Goal: Task Accomplishment & Management: Use online tool/utility

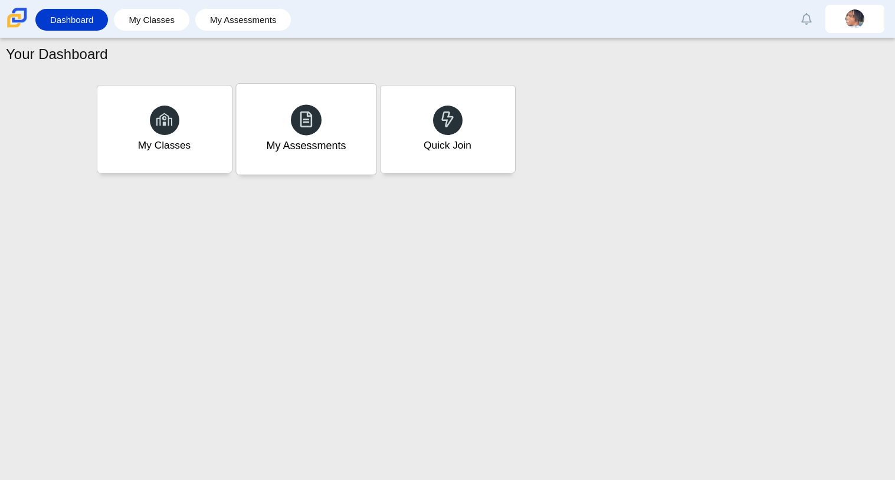
click at [327, 111] on div "My Assessments" at bounding box center [306, 129] width 140 height 91
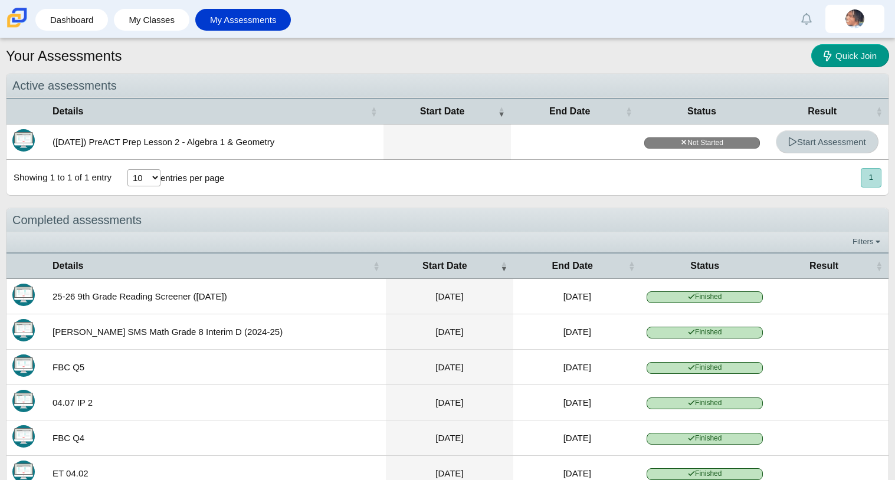
click at [850, 140] on span "Start Assessment" at bounding box center [827, 142] width 78 height 10
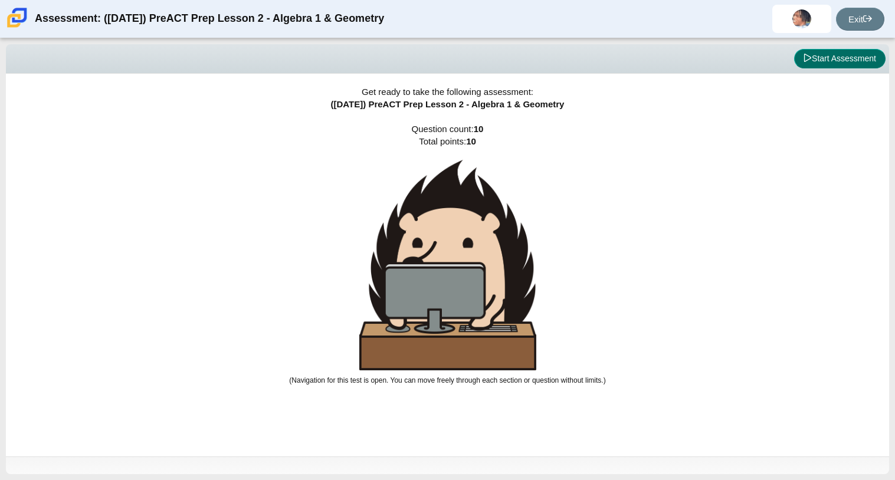
click at [868, 61] on button "Start Assessment" at bounding box center [839, 59] width 91 height 20
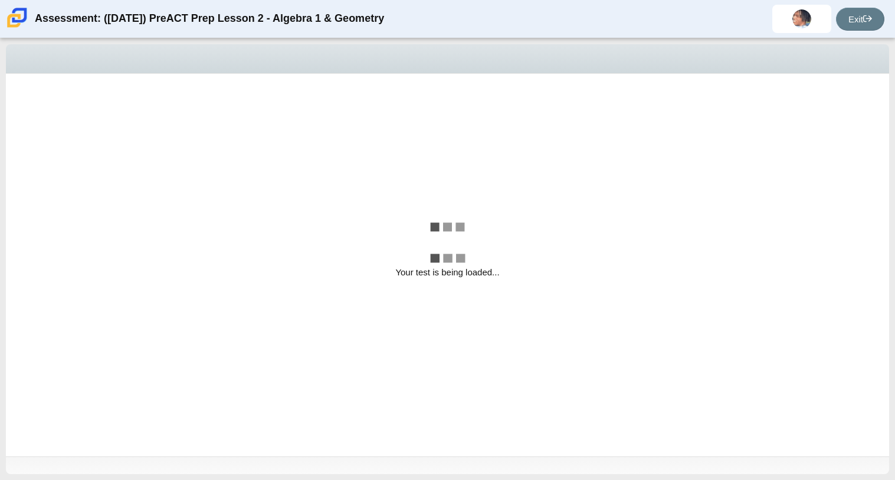
select select "bbf5d072-3e0b-44c4-9a12-6e7c9033f65b"
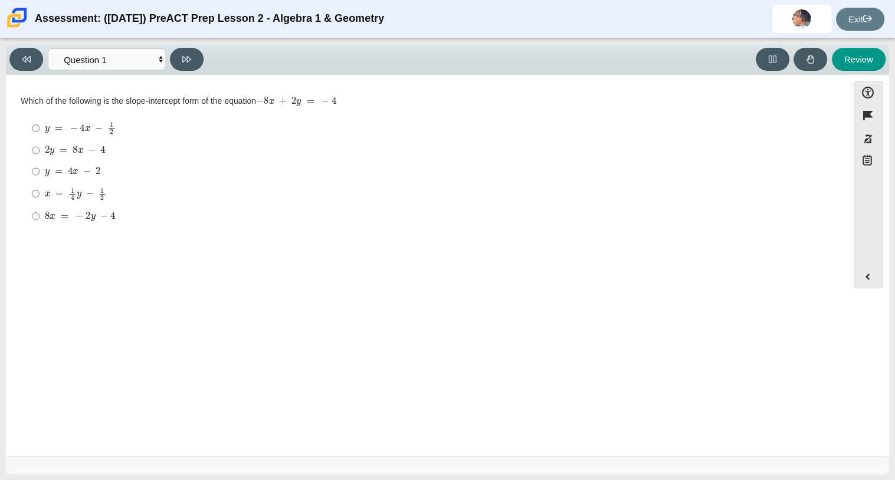
click at [605, 55] on div "Review" at bounding box center [547, 59] width 678 height 23
drag, startPoint x: 605, startPoint y: 55, endPoint x: 893, endPoint y: 260, distance: 354.4
click at [893, 260] on div "Viewing Question 1 of 10 in Pacing Mode Questions Question 1 Question 2 Questio…" at bounding box center [447, 259] width 895 height 442
click at [844, 301] on div "Accessibility options Close Color scheme Font size Zoom Change the background a…" at bounding box center [447, 265] width 871 height 368
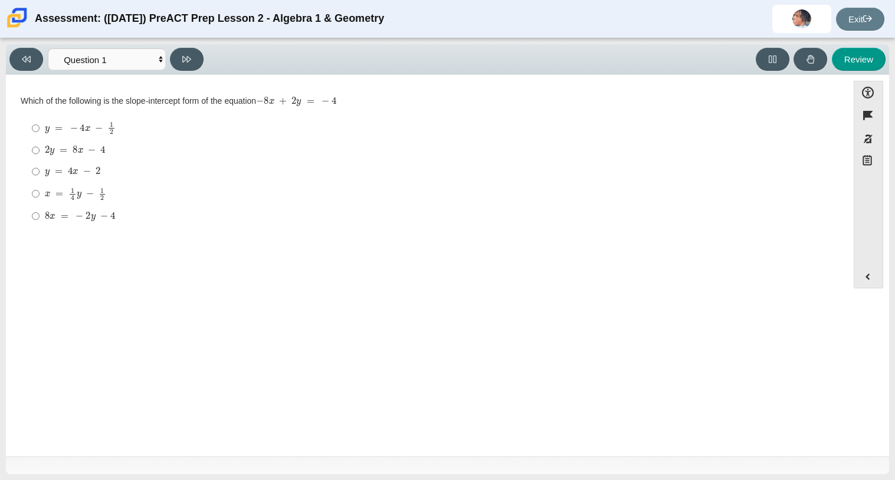
click at [165, 132] on div "y = − 4 x − 1 2" at bounding box center [436, 127] width 782 height 13
click at [40, 132] on input "y = − 4 x − 1 2 y = − 4 x − 1 2" at bounding box center [36, 128] width 8 height 23
radio input "true"
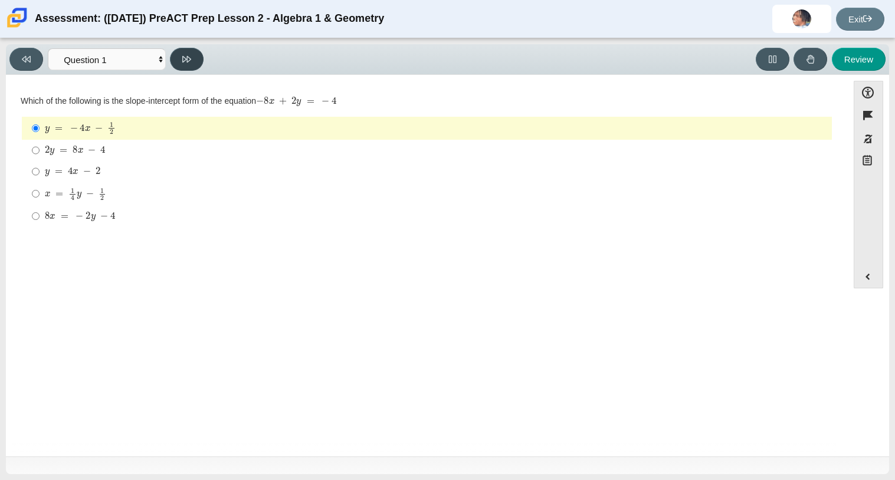
click at [178, 51] on button at bounding box center [187, 59] width 34 height 23
select select "ed62e223-81bd-4cbf-ab48-ab975844bd1f"
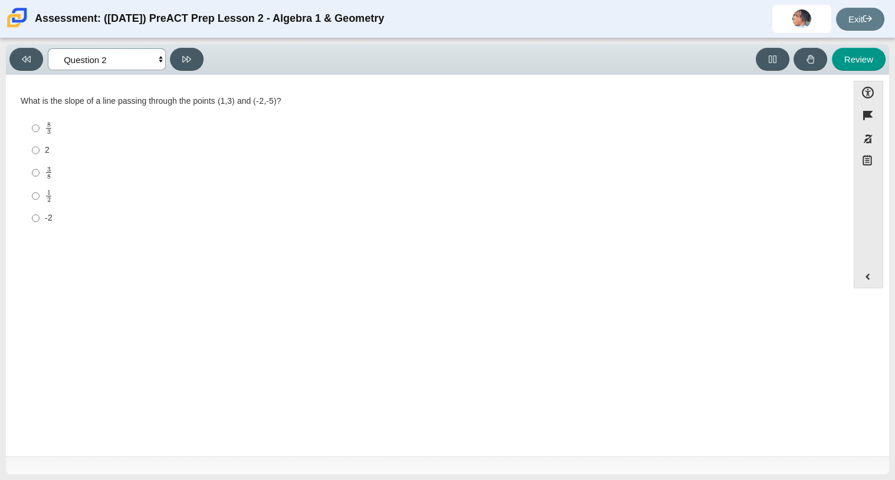
click at [152, 55] on select "Questions Question 1 Question 2 Question 3 Question 4 Question 5 Question 6 Que…" at bounding box center [107, 59] width 118 height 22
click at [789, 18] on span at bounding box center [801, 19] width 59 height 28
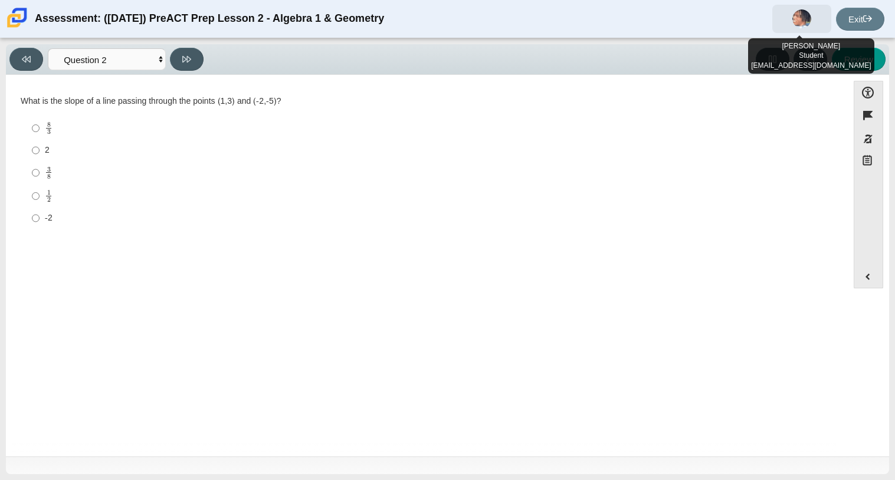
click at [789, 18] on span at bounding box center [801, 19] width 59 height 28
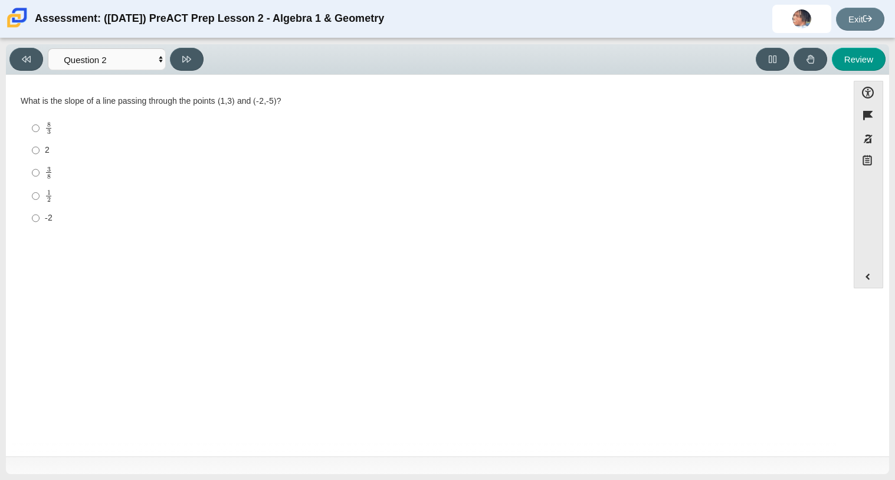
click at [387, 142] on label "2 2" at bounding box center [428, 150] width 808 height 21
click at [40, 142] on input "2 2" at bounding box center [36, 150] width 8 height 21
radio input "true"
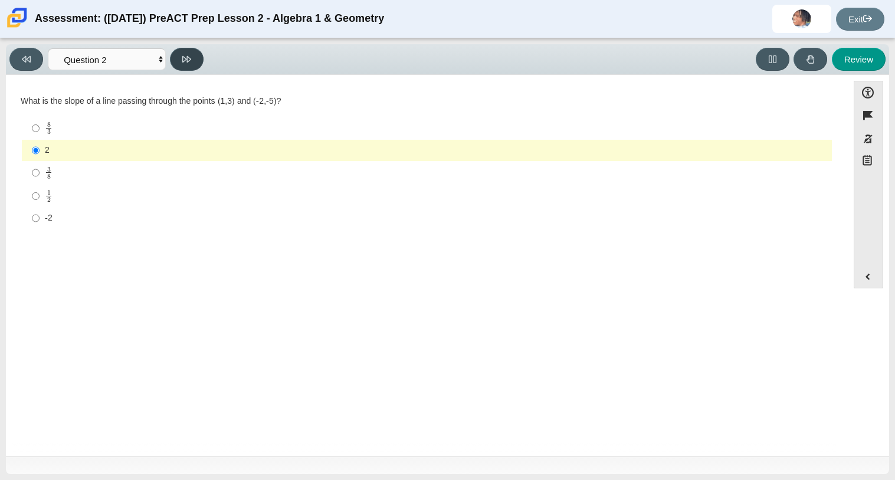
click at [180, 49] on button at bounding box center [187, 59] width 34 height 23
select select "97f4f5fa-a52e-4fed-af51-565bfcdf47cb"
